Goal: Navigation & Orientation: Find specific page/section

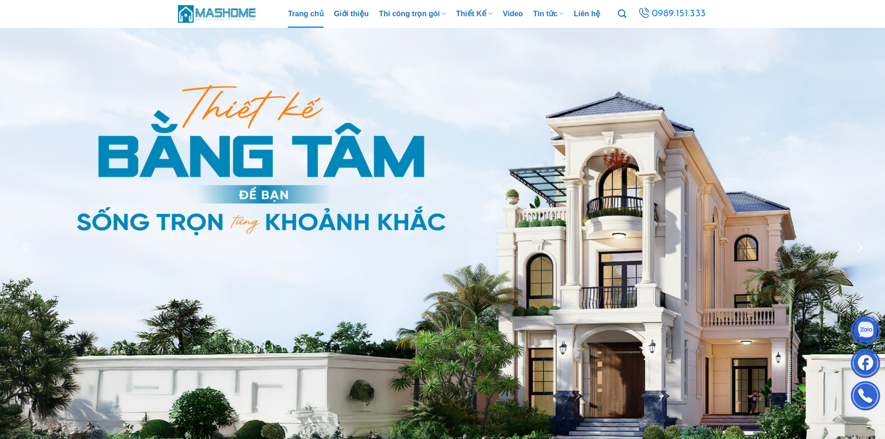
click at [235, 12] on img at bounding box center [217, 14] width 79 height 20
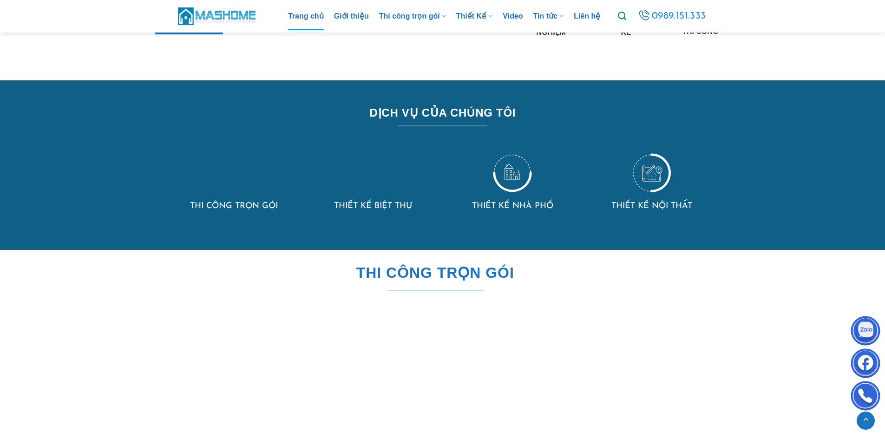
scroll to position [930, 0]
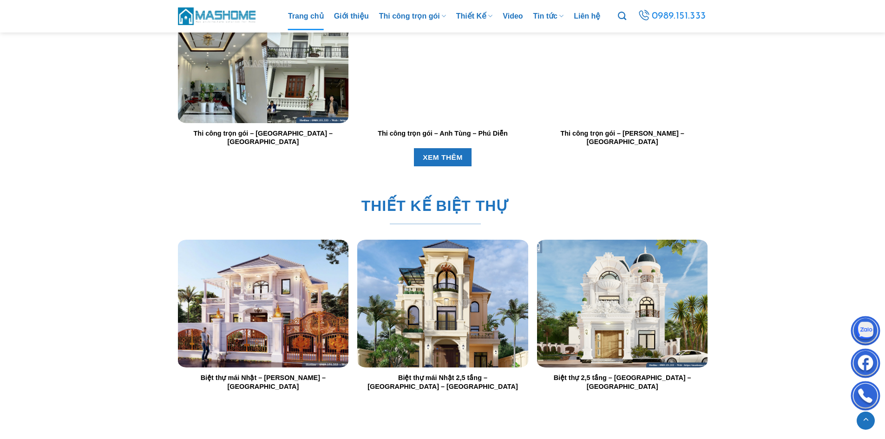
scroll to position [1301, 0]
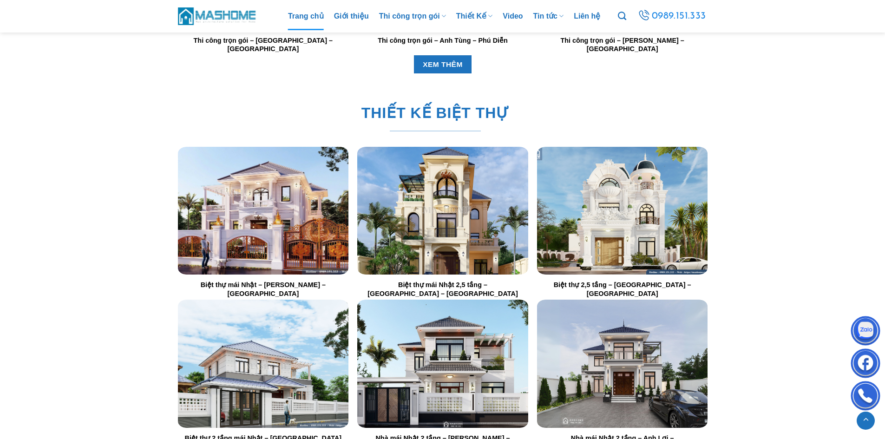
click at [286, 202] on div at bounding box center [263, 211] width 171 height 128
click at [299, 221] on img "Biệt thự mái Nhật - Anh Mạnh - Thái Bình" at bounding box center [263, 211] width 171 height 128
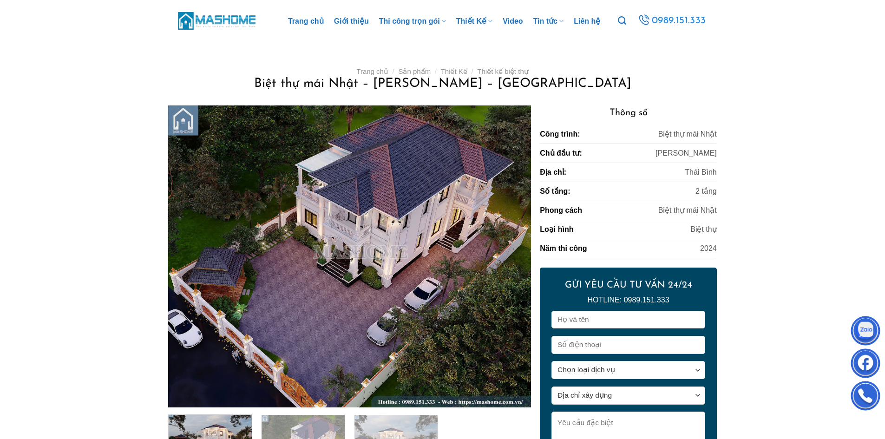
click at [230, 15] on img at bounding box center [217, 21] width 79 height 20
